Goal: Navigation & Orientation: Find specific page/section

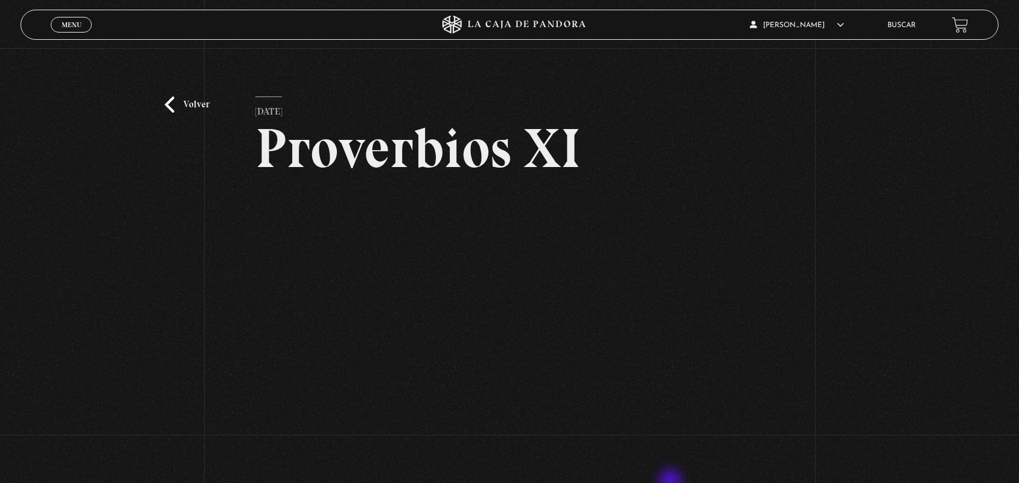
scroll to position [75, 0]
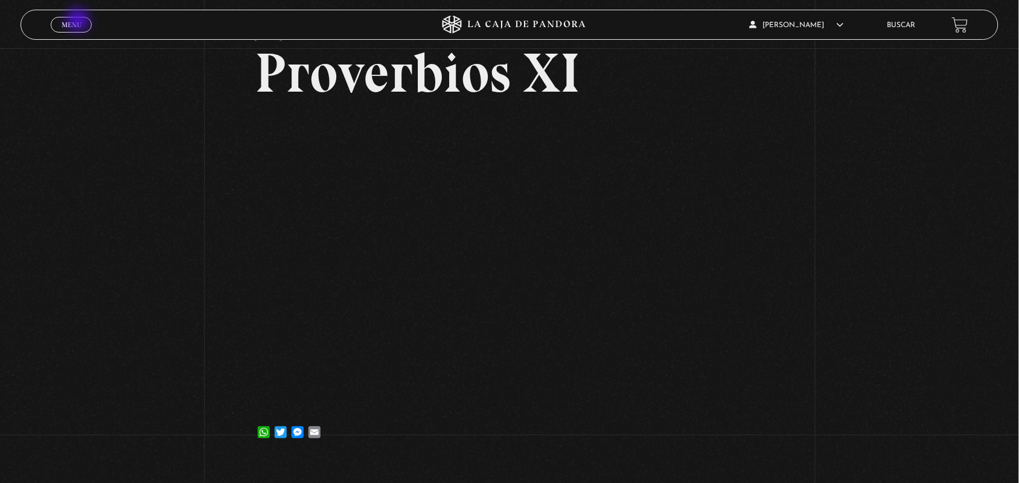
click at [79, 21] on span "Menu" at bounding box center [72, 24] width 20 height 7
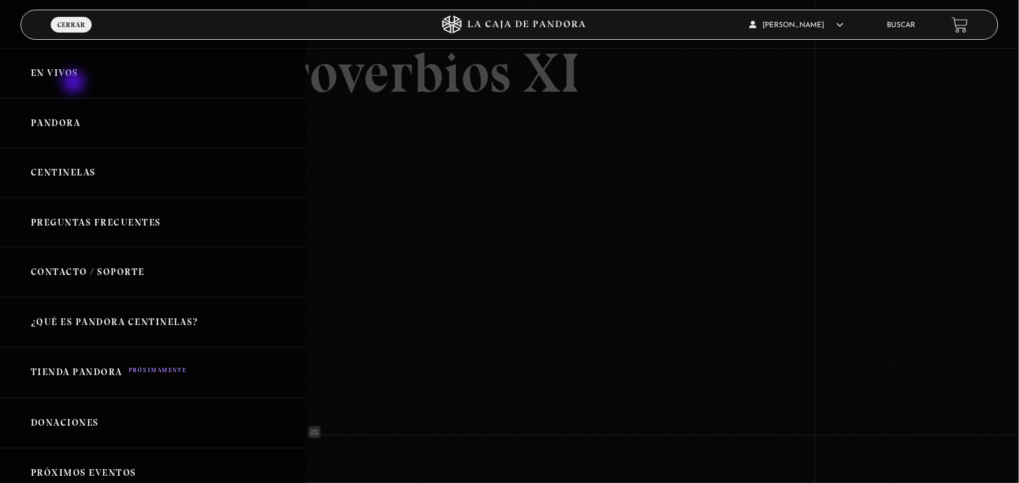
click at [73, 82] on link "En vivos" at bounding box center [152, 73] width 305 height 50
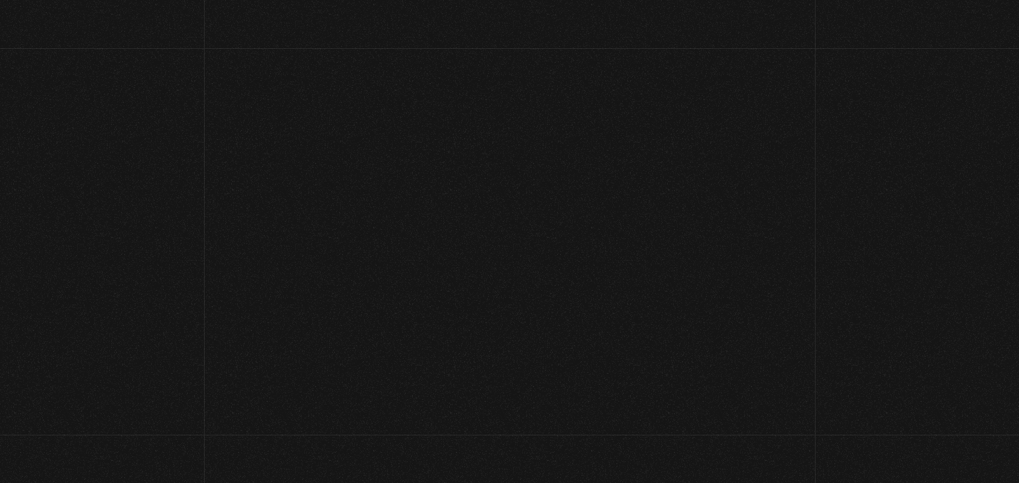
scroll to position [75, 0]
